Goal: Task Accomplishment & Management: Use online tool/utility

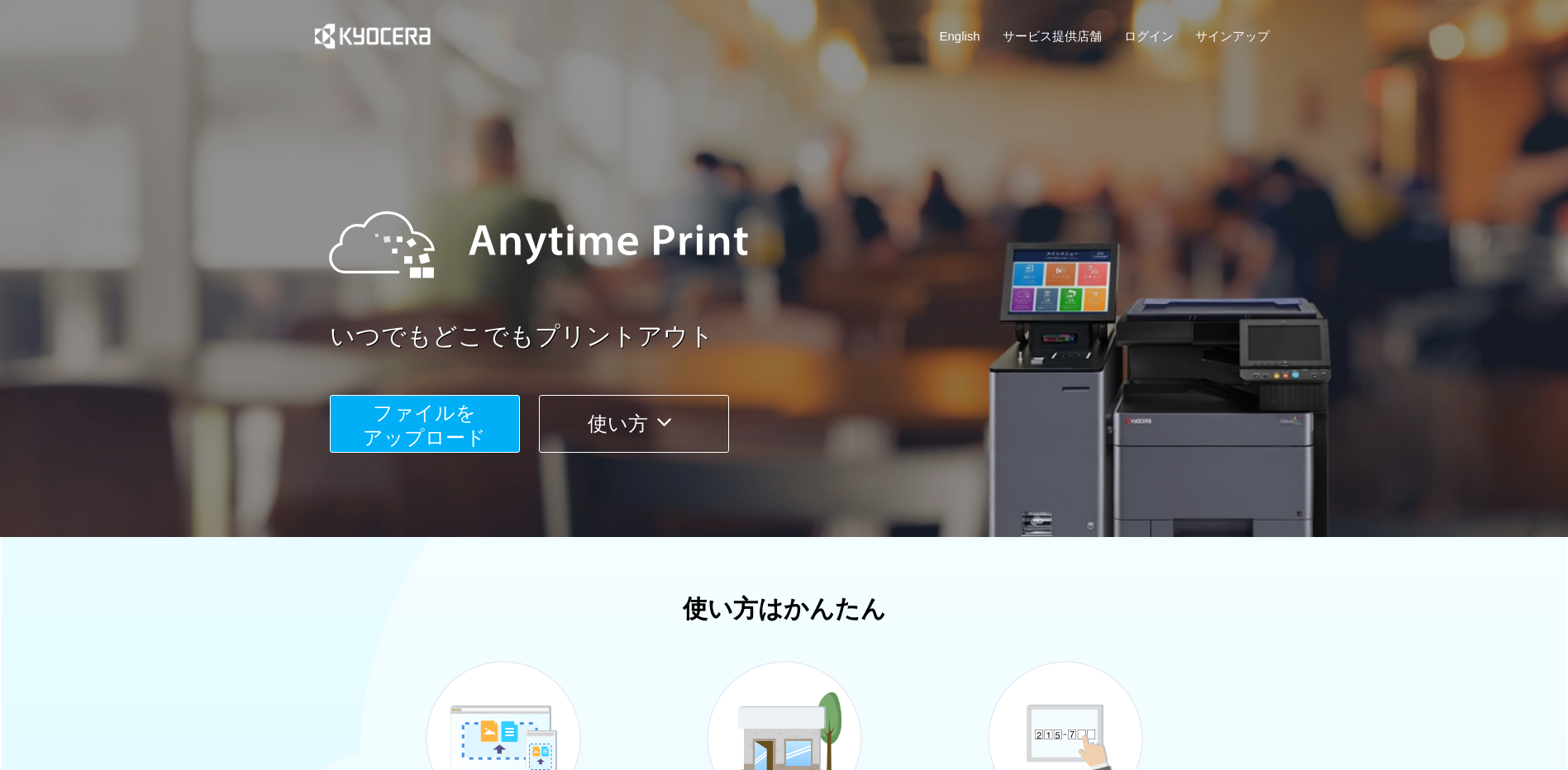
click at [453, 422] on span "ファイルを ​​アップロード" at bounding box center [425, 426] width 124 height 47
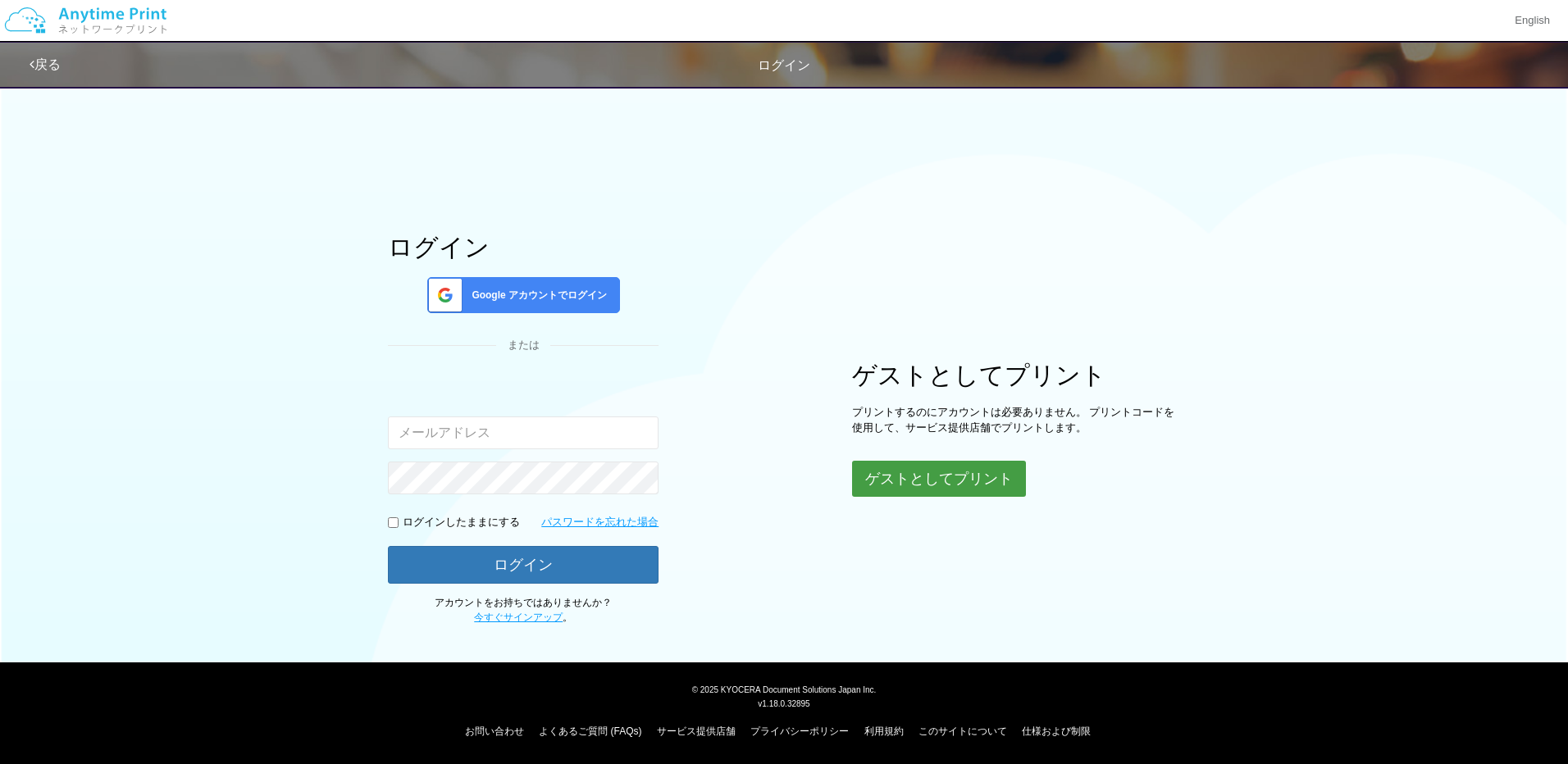
click at [949, 470] on button "ゲストとしてプリント" at bounding box center [939, 478] width 174 height 37
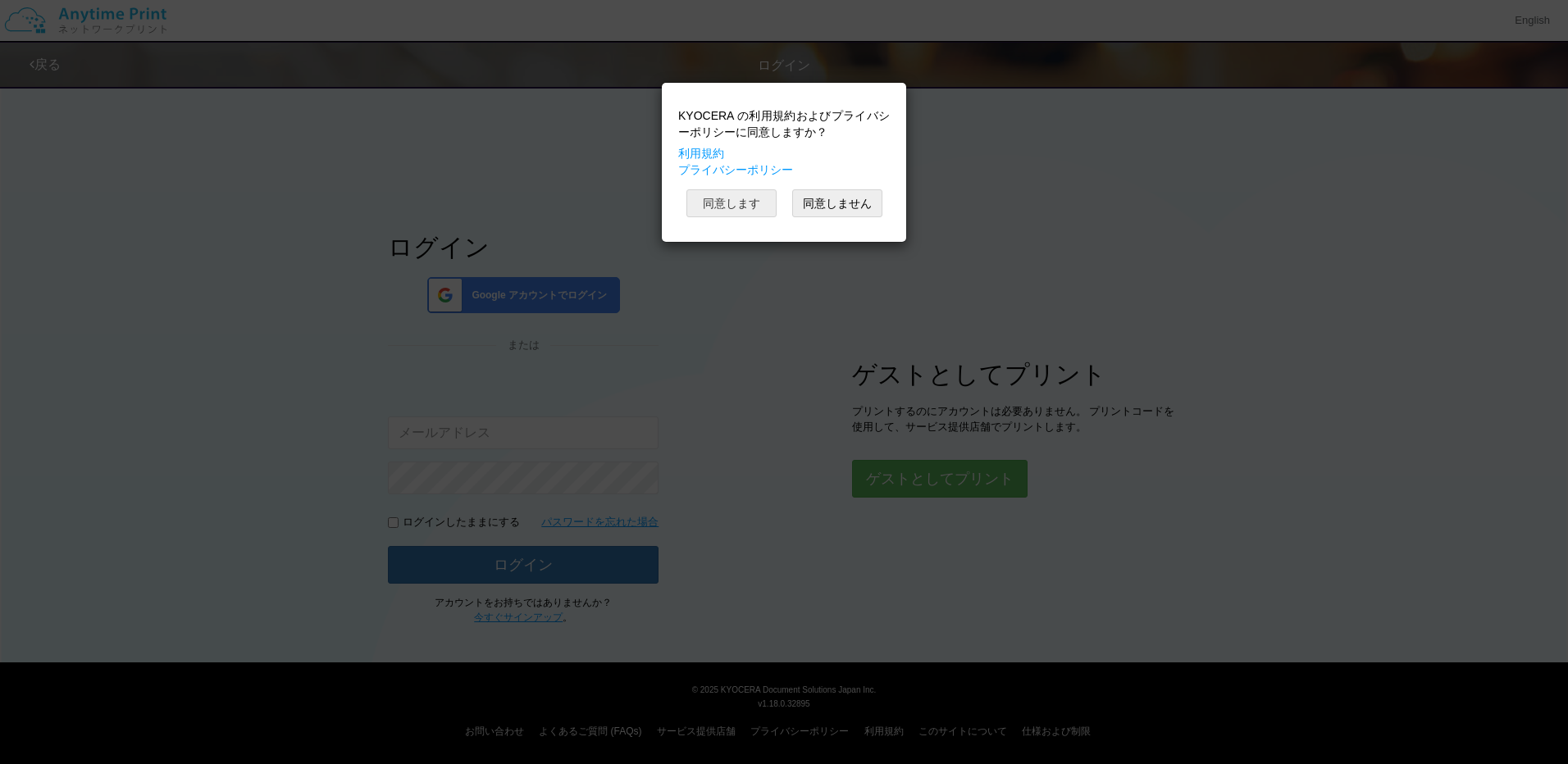
click at [742, 203] on button "同意します" at bounding box center [731, 203] width 90 height 28
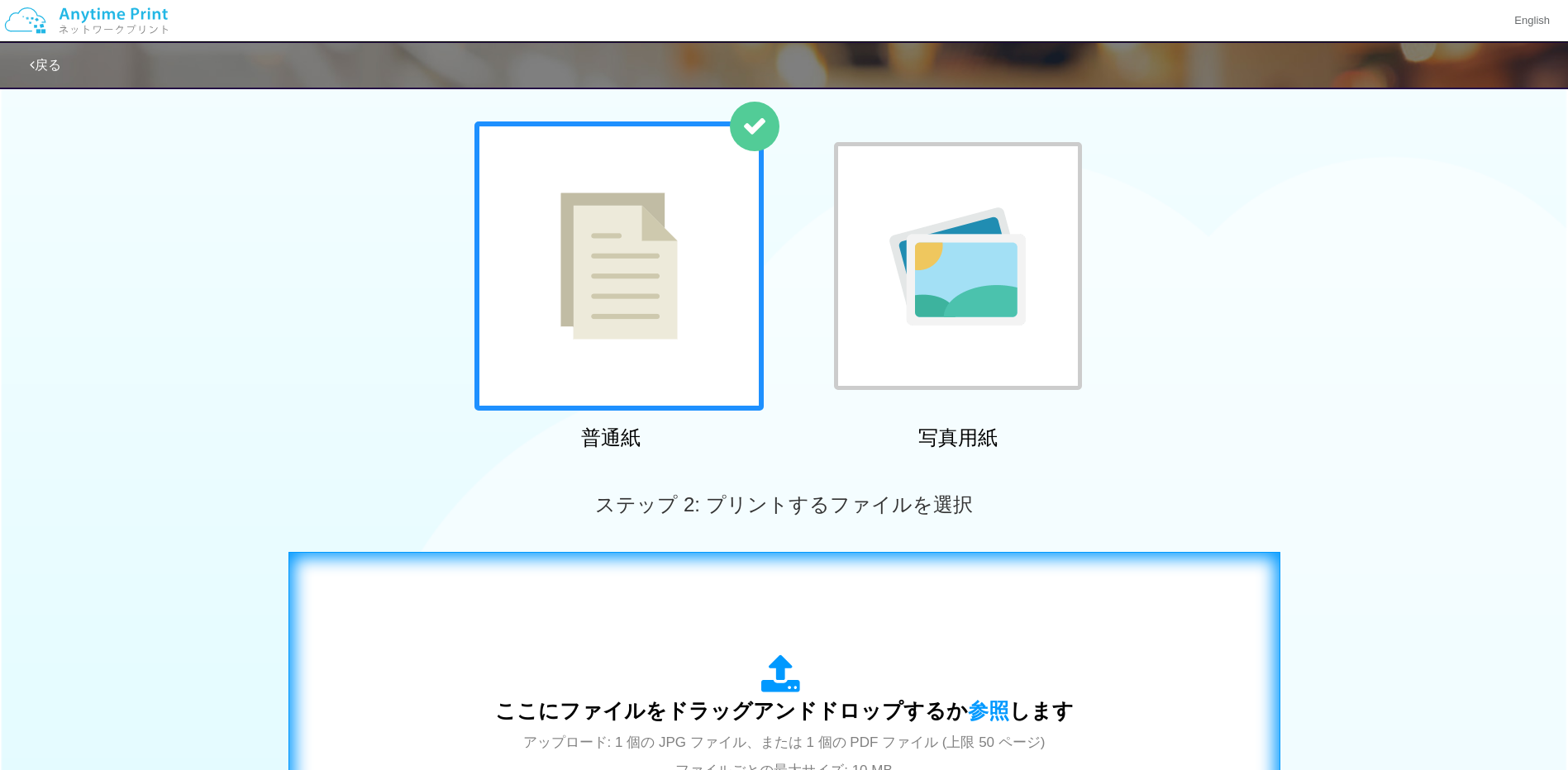
scroll to position [330, 0]
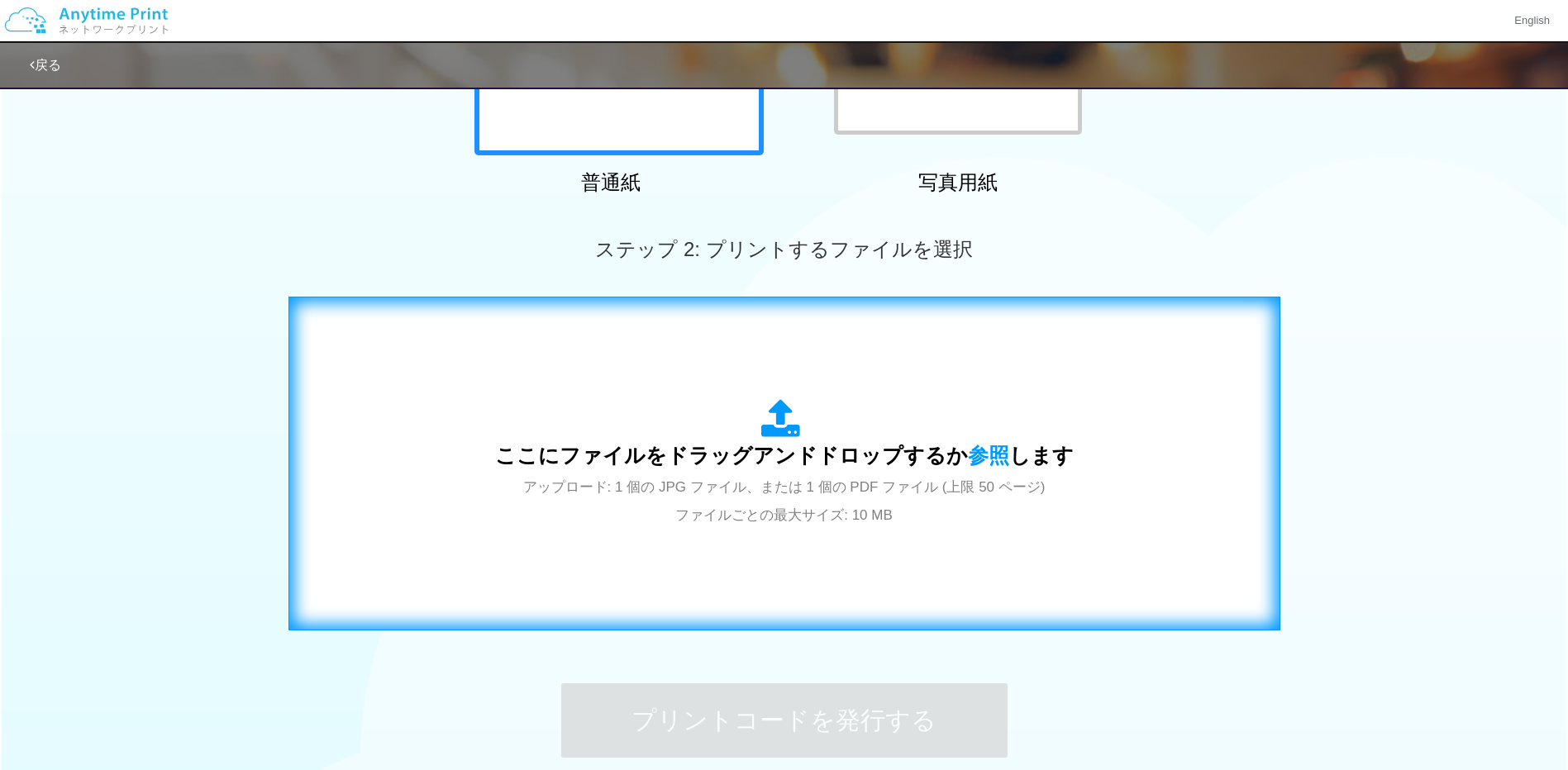
click at [829, 465] on span "ここにファイルをドラッグアンドドロップするか 参照 します" at bounding box center [784, 455] width 578 height 24
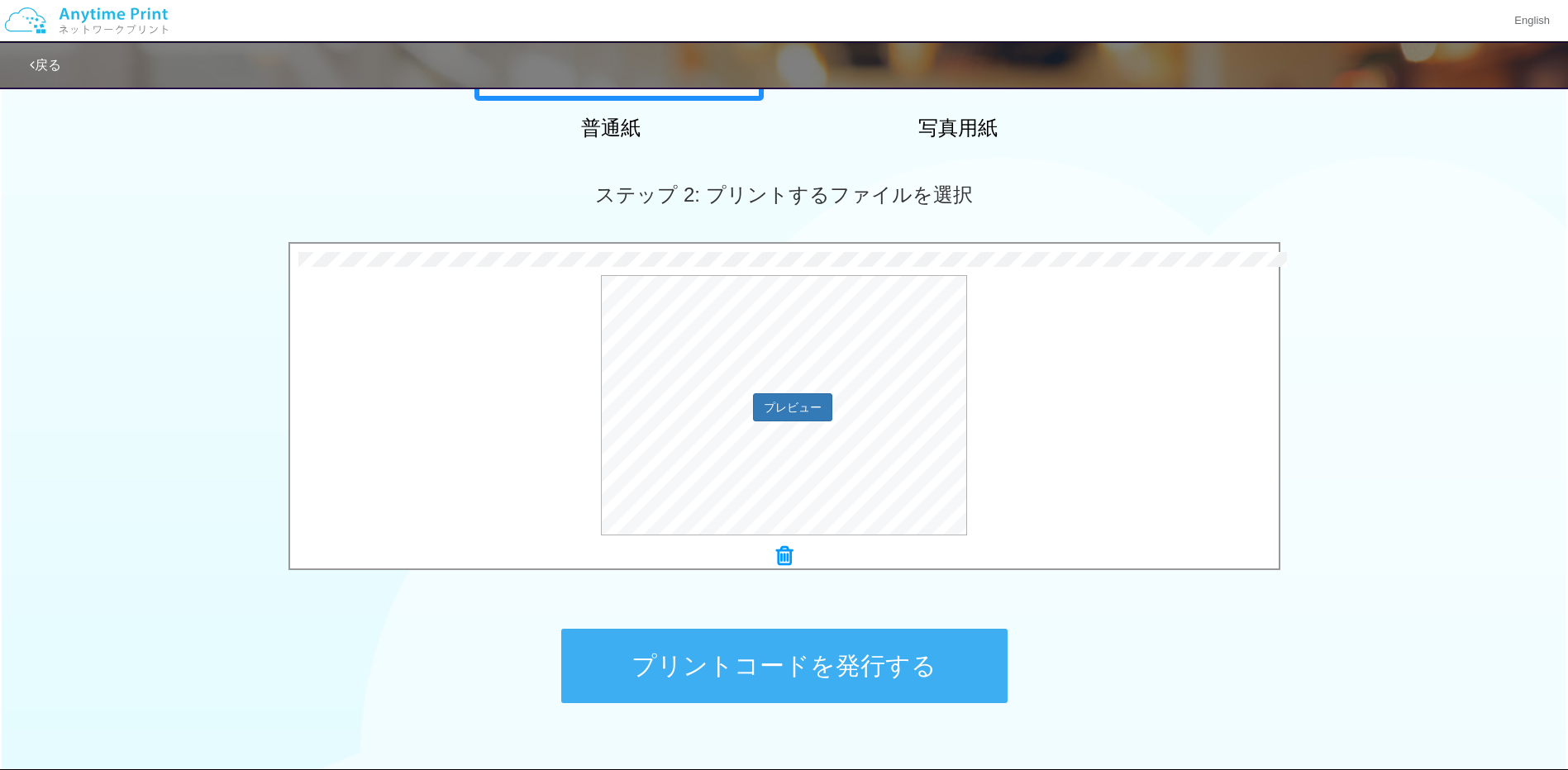
scroll to position [413, 0]
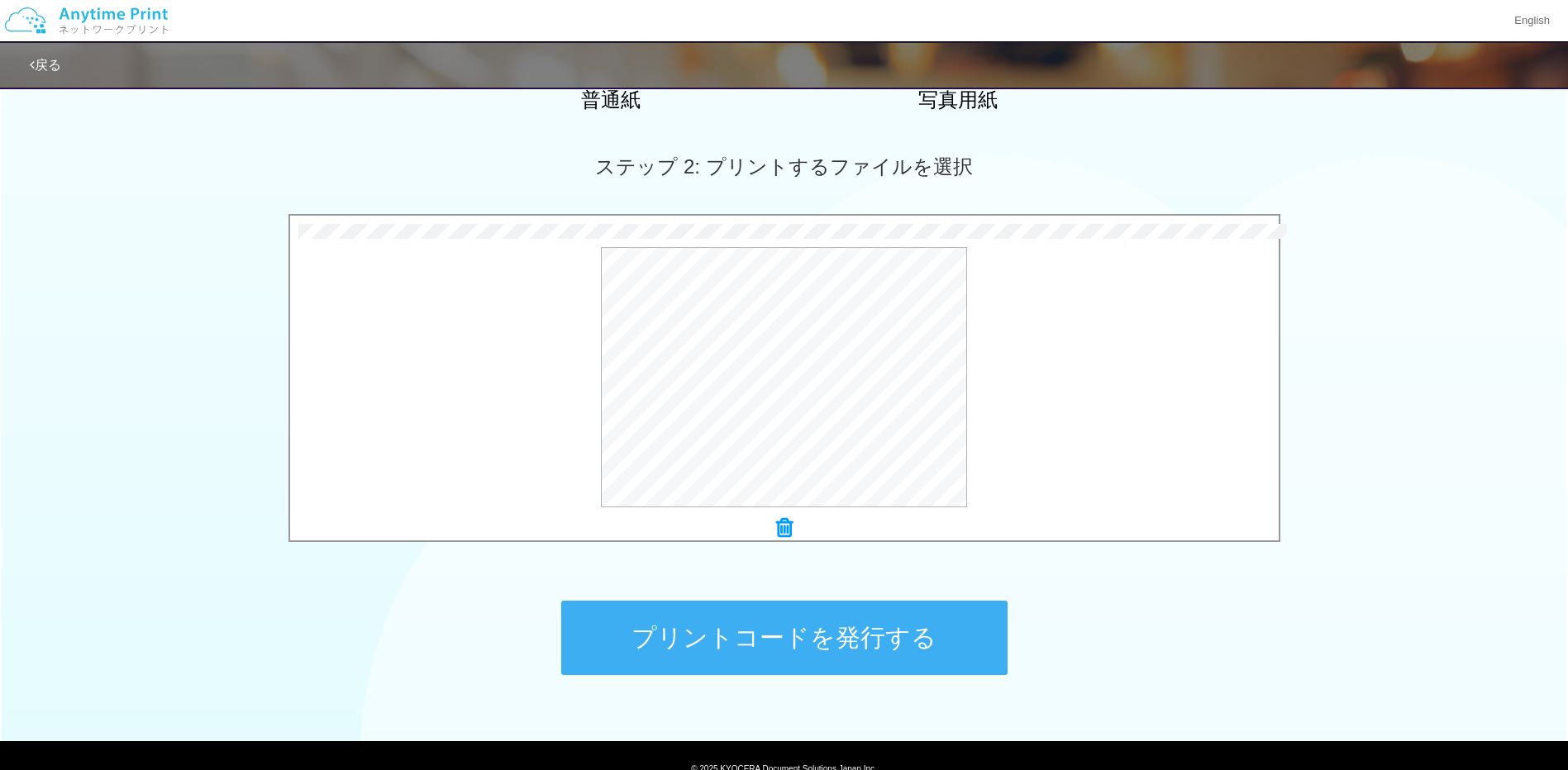
click at [862, 656] on button "プリントコードを発行する" at bounding box center [784, 638] width 446 height 75
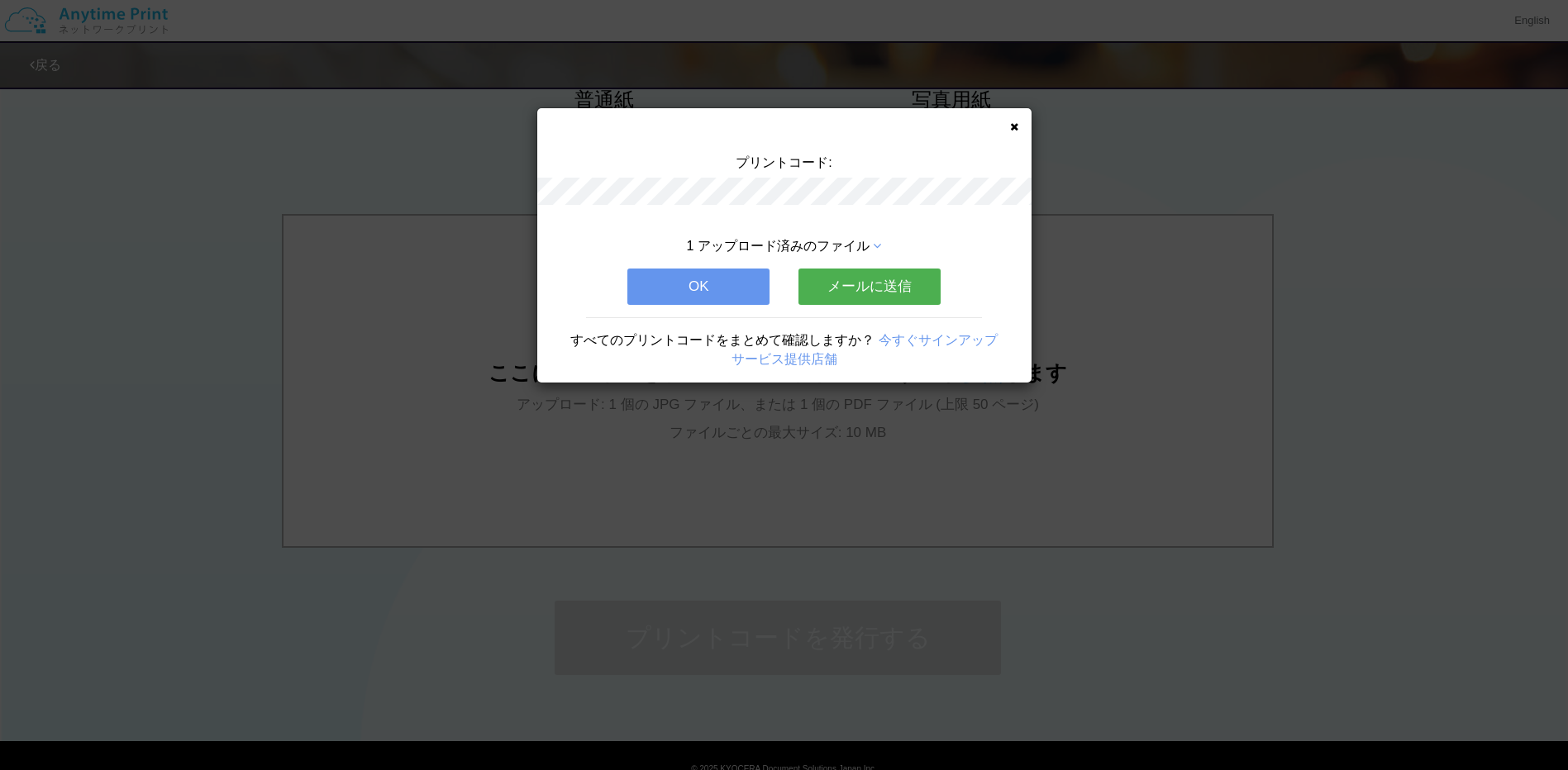
scroll to position [0, 0]
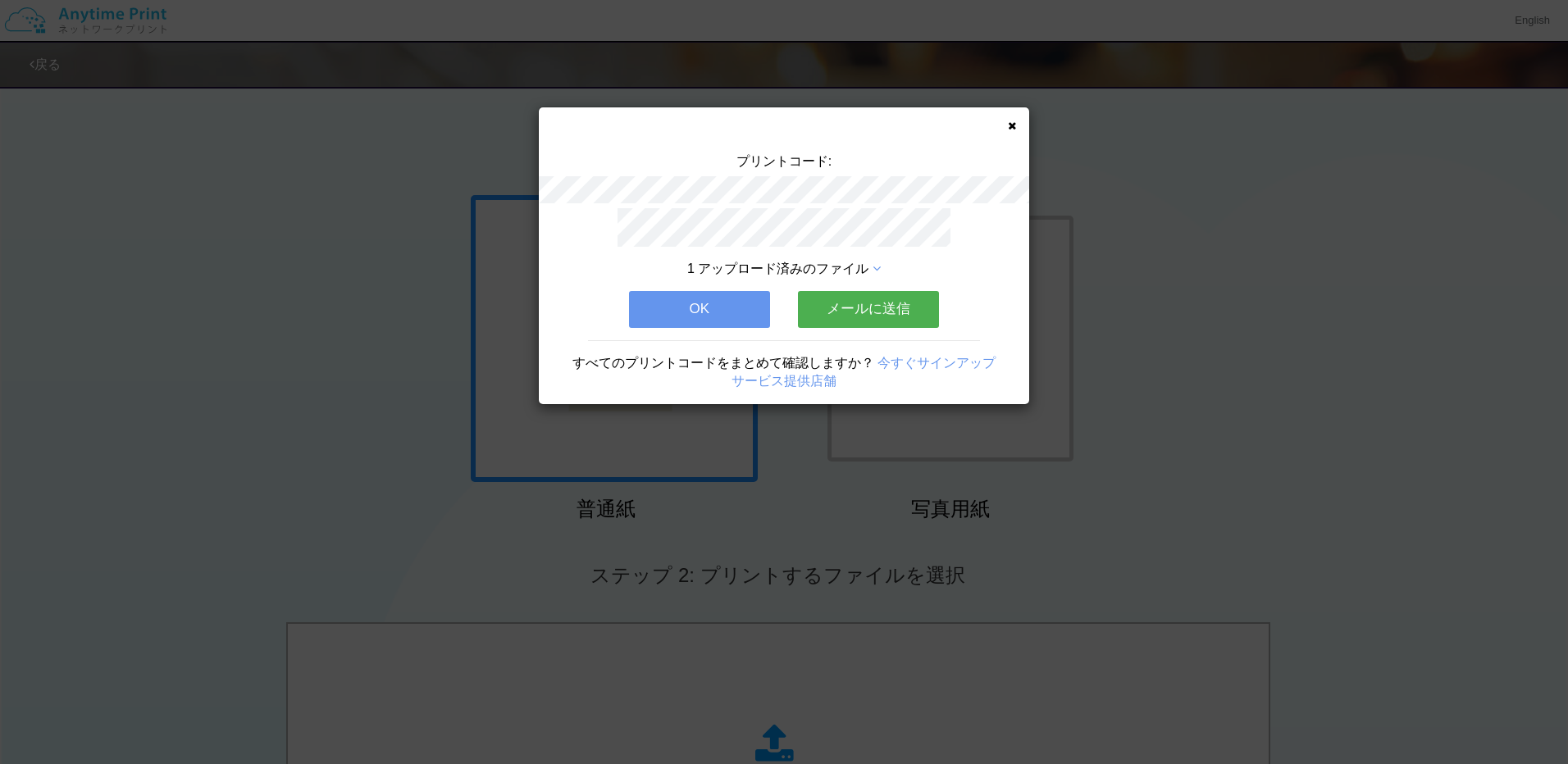
click at [717, 305] on button "OK" at bounding box center [699, 309] width 141 height 37
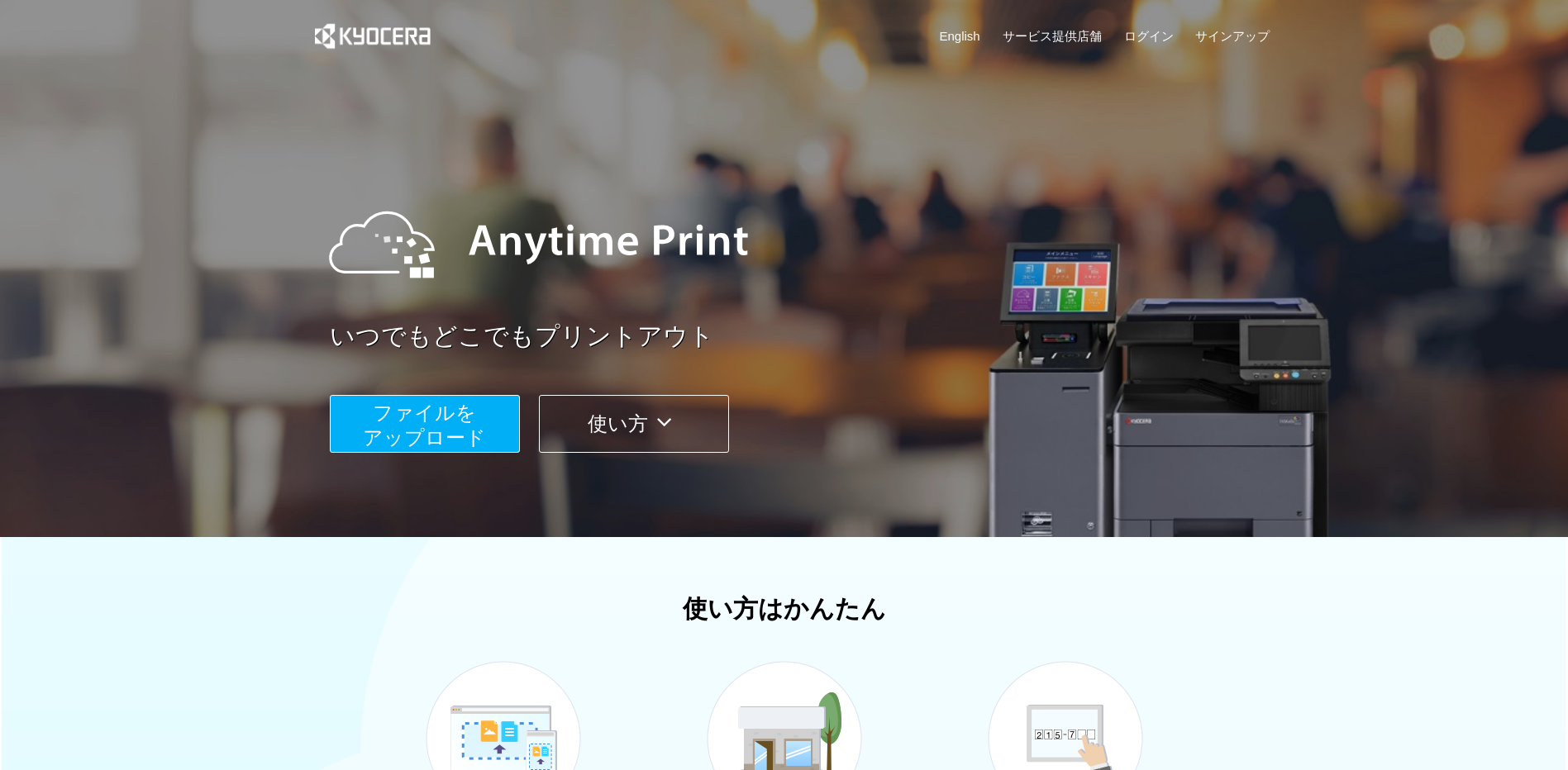
click at [438, 416] on span "ファイルを ​​アップロード" at bounding box center [425, 426] width 124 height 47
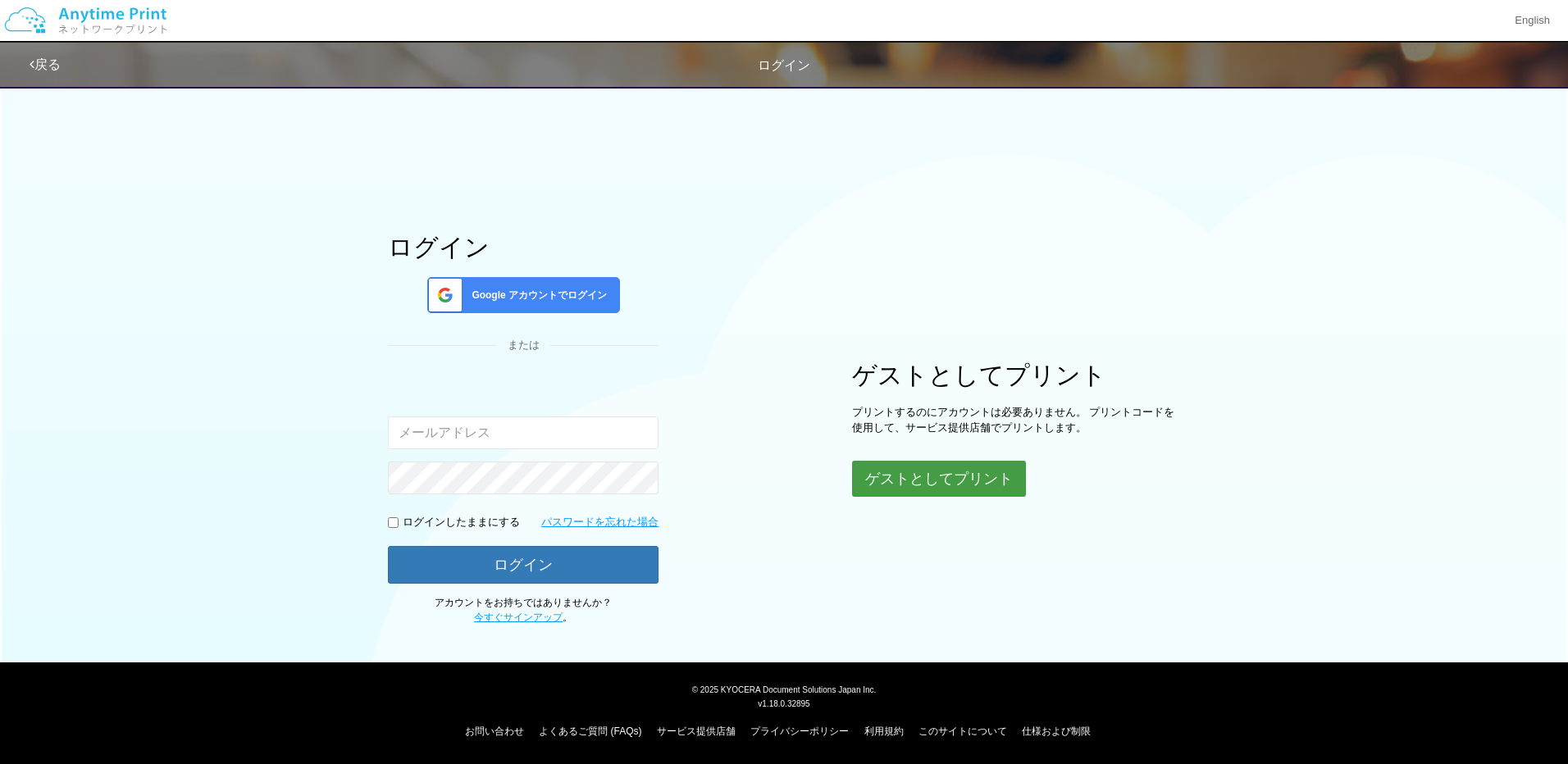
click at [985, 484] on button "ゲストとしてプリント" at bounding box center [939, 478] width 174 height 37
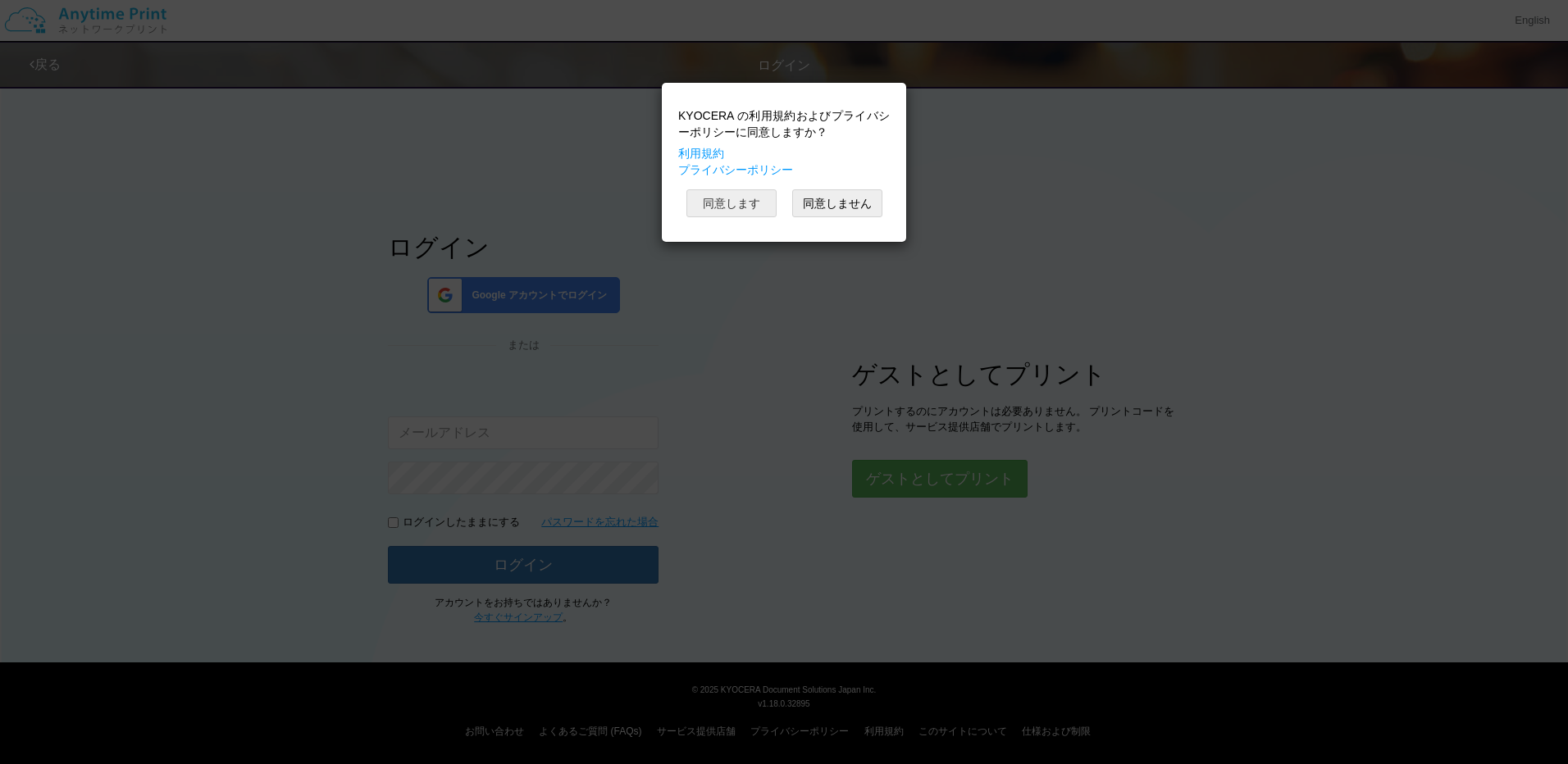
click at [743, 213] on button "同意します" at bounding box center [731, 203] width 90 height 28
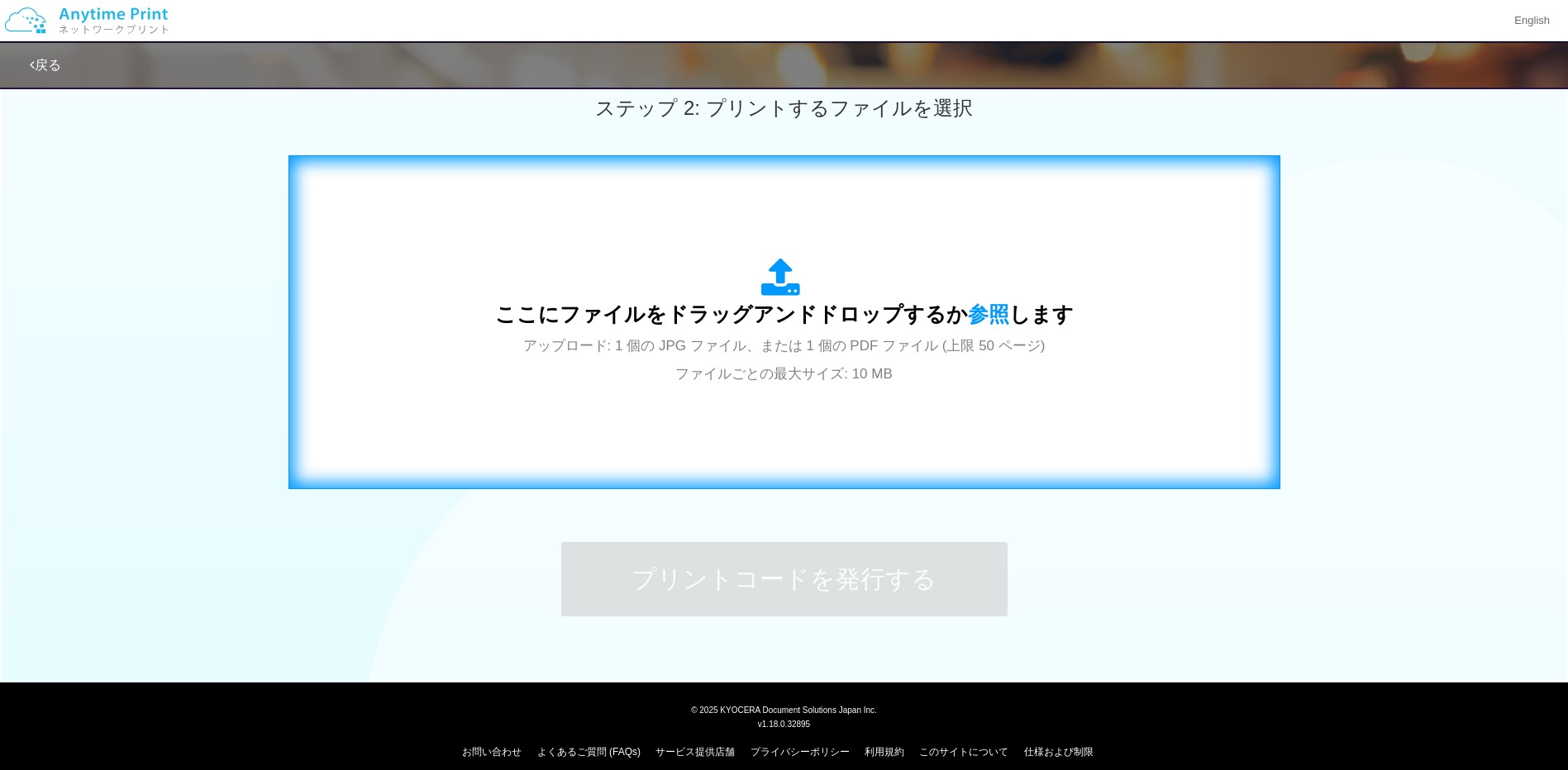
scroll to position [487, 0]
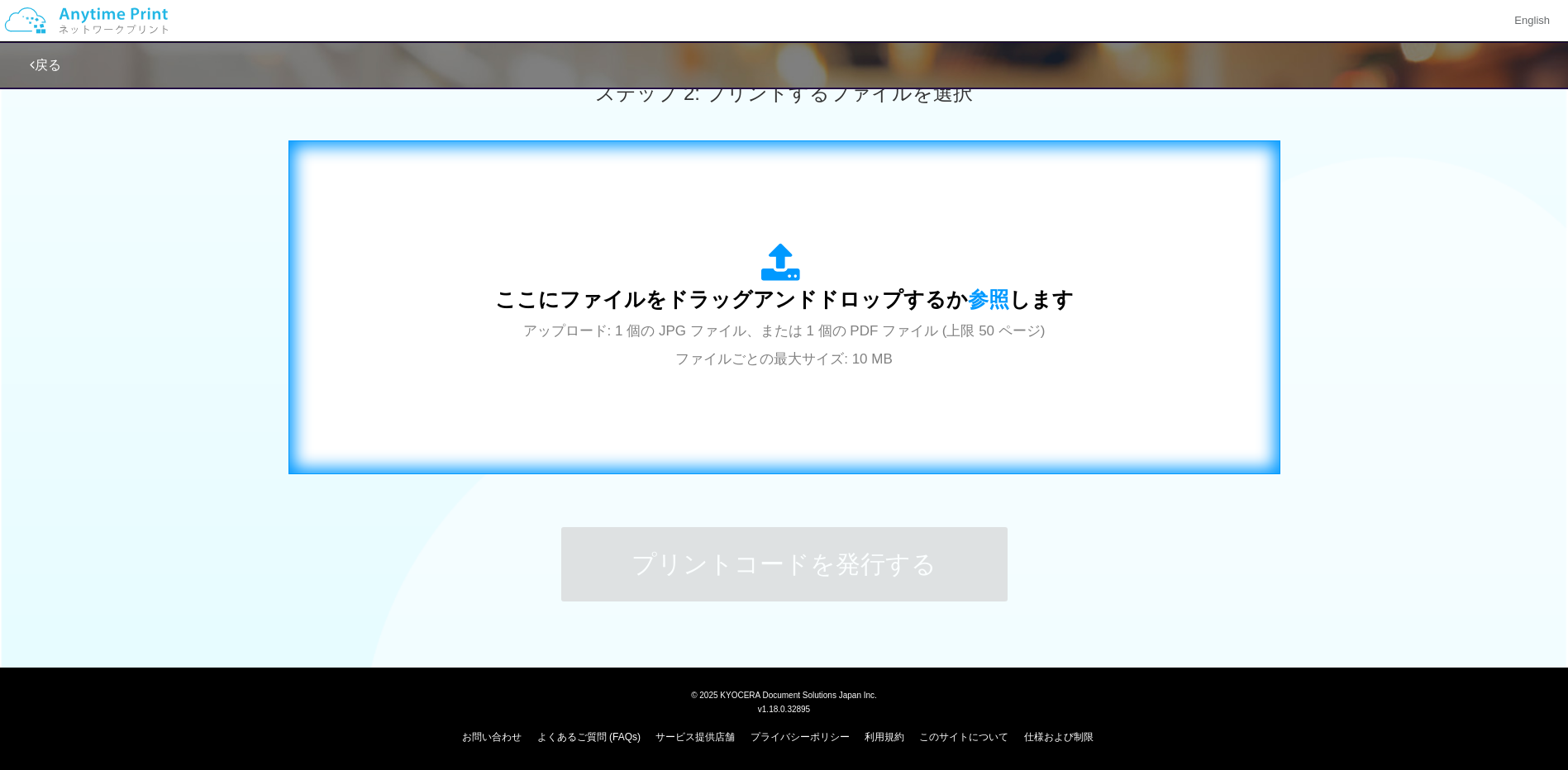
click at [795, 363] on span "アップロード: 1 個の JPG ファイル、または 1 個の PDF ファイル (上限 50 ページ) ファイルごとの最大サイズ: 10 MB" at bounding box center [784, 344] width 523 height 43
click at [788, 297] on span "ここにファイルをドラッグアンドドロップするか 参照 します" at bounding box center [784, 299] width 578 height 24
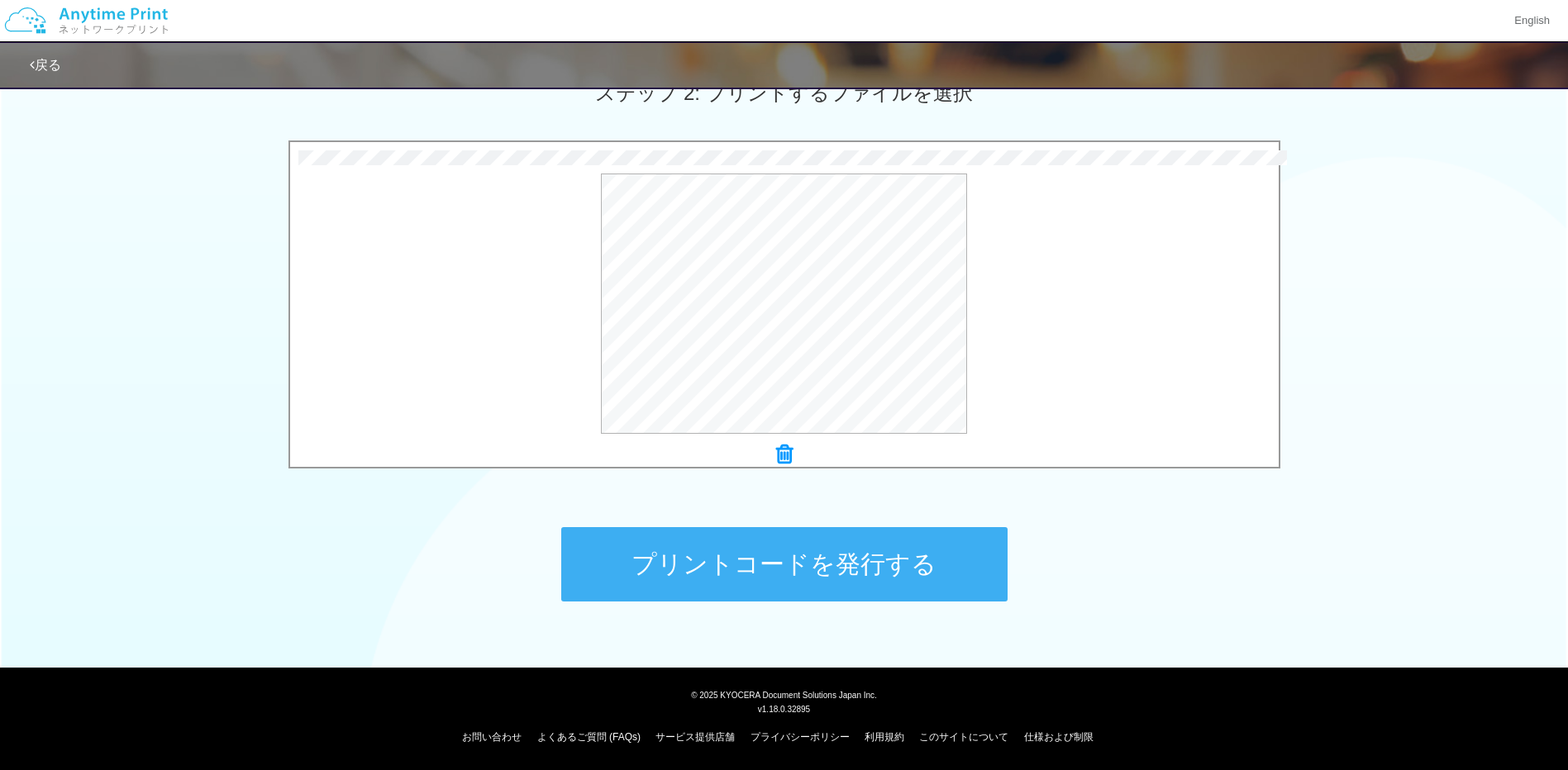
click at [826, 561] on button "プリントコードを発行する" at bounding box center [784, 564] width 446 height 75
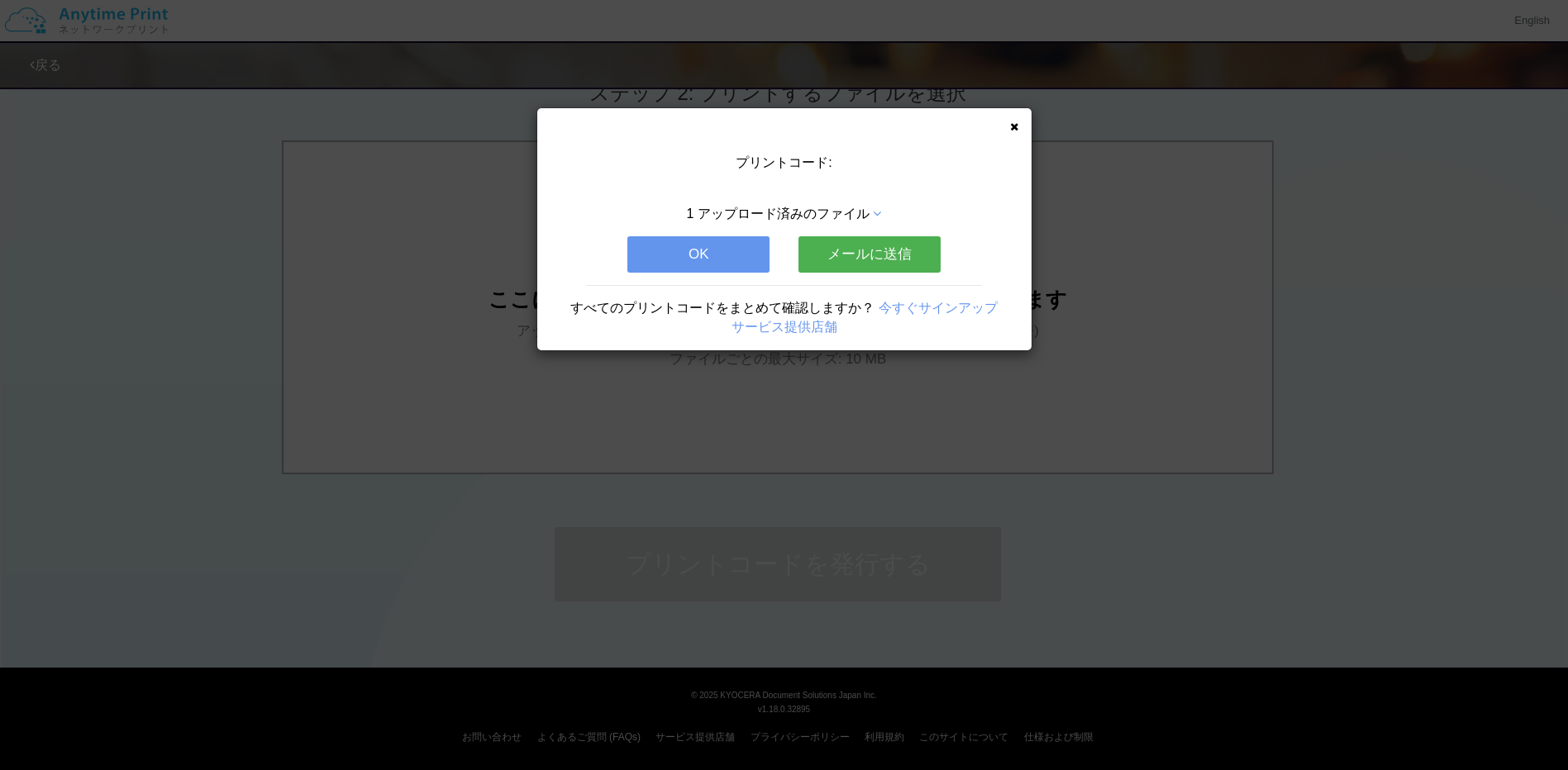
scroll to position [0, 0]
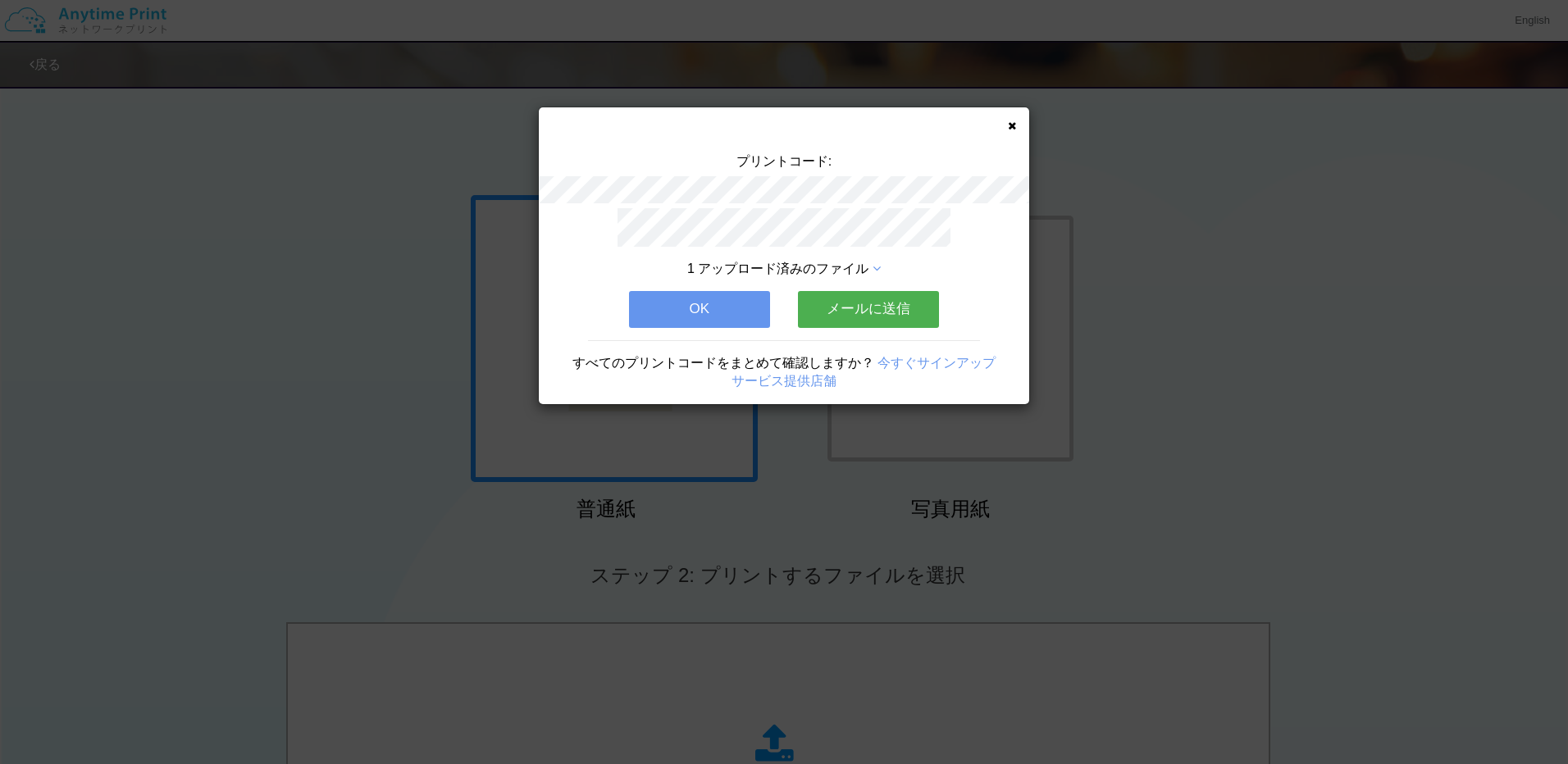
click at [710, 319] on button "OK" at bounding box center [699, 309] width 141 height 37
